Goal: Navigation & Orientation: Find specific page/section

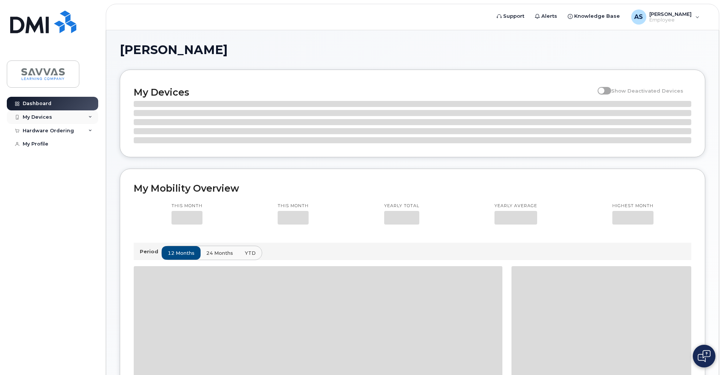
click at [30, 115] on div "My Devices" at bounding box center [37, 117] width 29 height 6
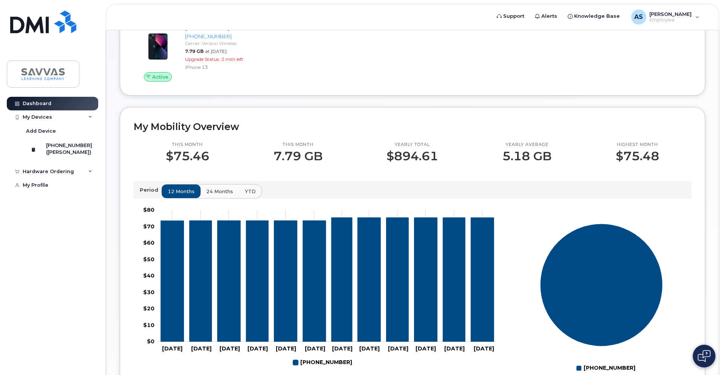
scroll to position [108, 0]
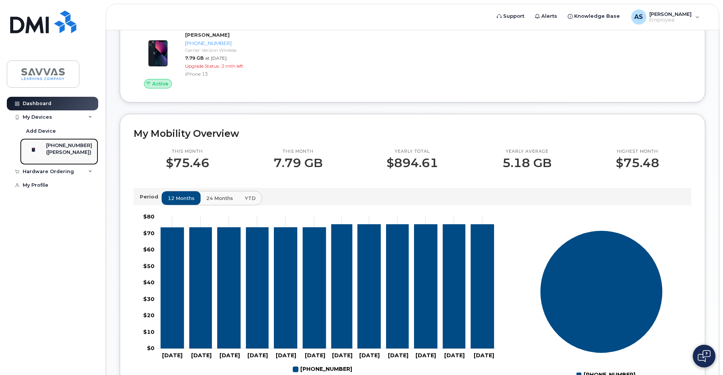
click at [63, 153] on div "([PERSON_NAME])" at bounding box center [69, 152] width 46 height 7
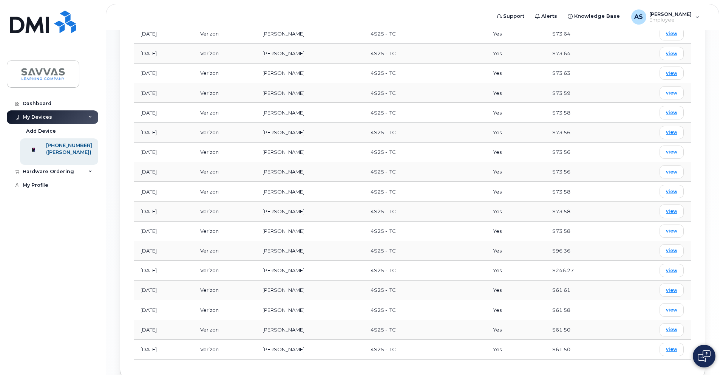
scroll to position [510, 0]
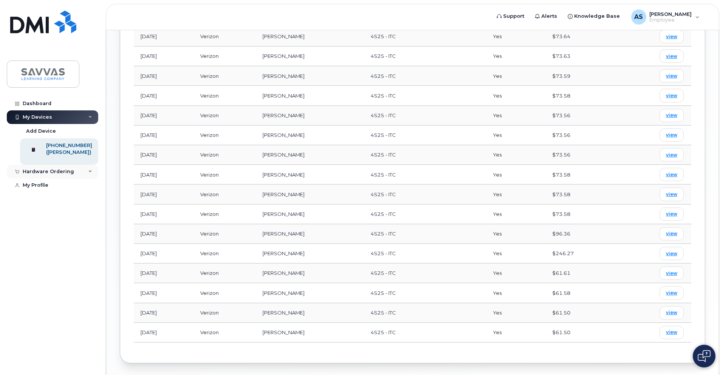
click at [84, 178] on div "Hardware Ordering" at bounding box center [52, 172] width 91 height 14
click at [48, 189] on div "My Orders" at bounding box center [39, 185] width 27 height 7
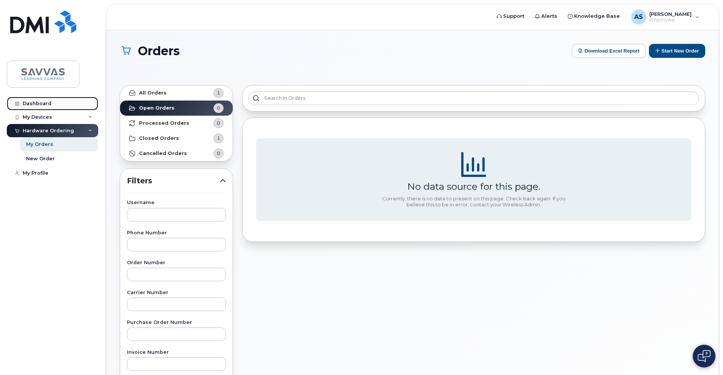
click at [45, 105] on div "Dashboard" at bounding box center [37, 103] width 29 height 6
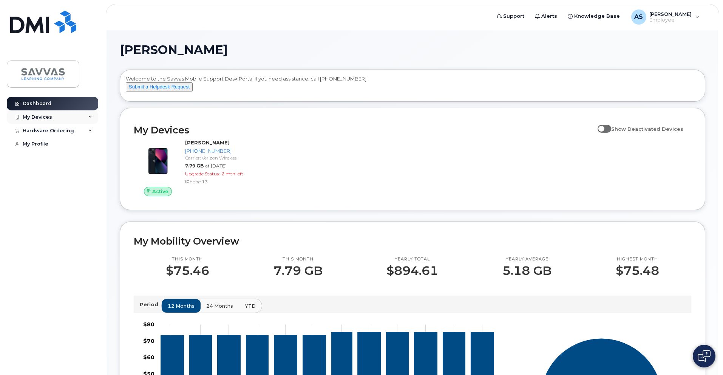
click at [70, 118] on div "My Devices" at bounding box center [52, 117] width 91 height 14
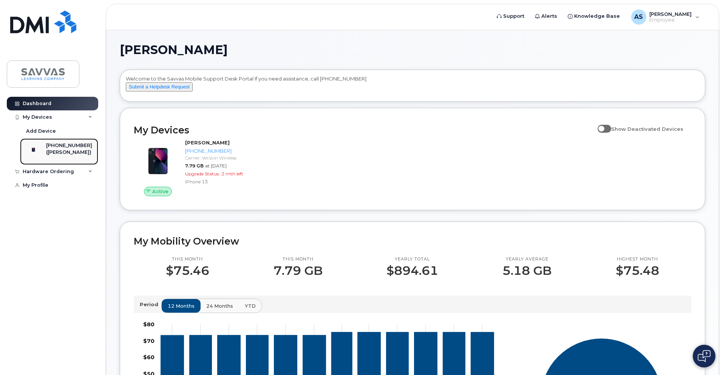
click at [69, 147] on div "[PHONE_NUMBER]" at bounding box center [69, 145] width 46 height 7
